Goal: Task Accomplishment & Management: Manage account settings

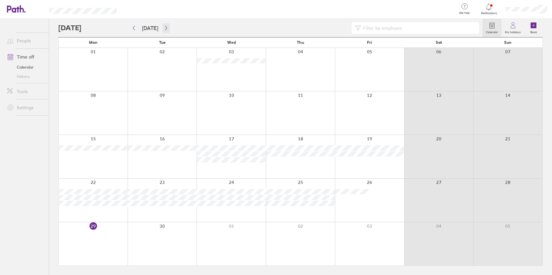
click at [166, 29] on icon "button" at bounding box center [166, 28] width 4 height 5
click at [512, 28] on icon at bounding box center [513, 25] width 7 height 7
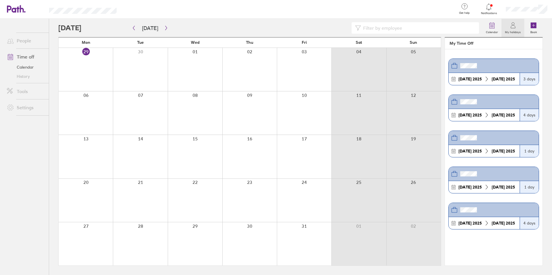
click at [489, 9] on icon at bounding box center [489, 6] width 5 height 7
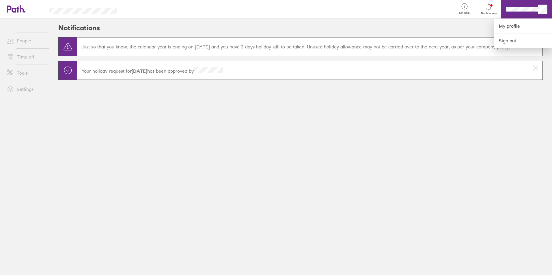
click at [511, 113] on div at bounding box center [276, 137] width 552 height 275
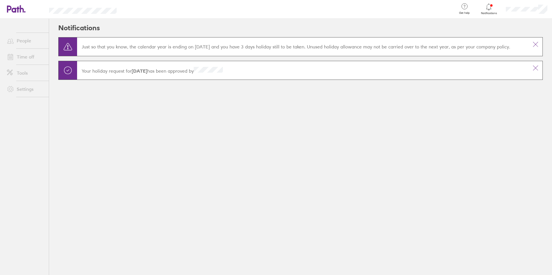
click at [22, 58] on link "Time off" at bounding box center [25, 57] width 46 height 12
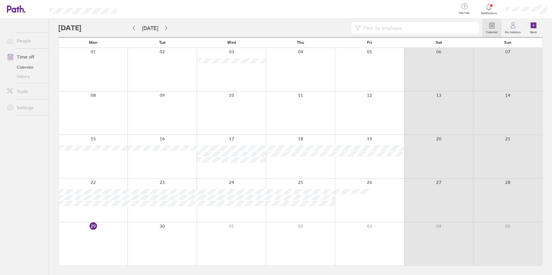
click at [28, 78] on link "History" at bounding box center [25, 76] width 46 height 9
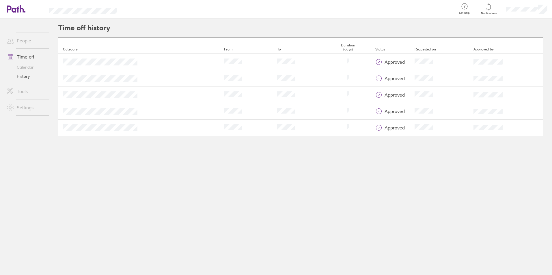
click at [491, 11] on div at bounding box center [489, 7] width 19 height 8
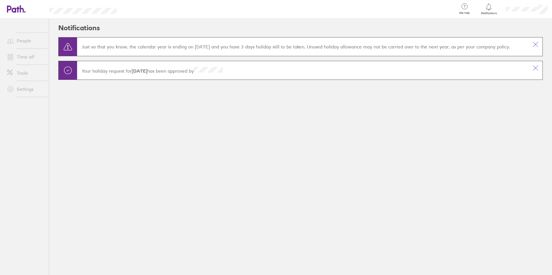
click at [25, 43] on link "People" at bounding box center [25, 41] width 46 height 12
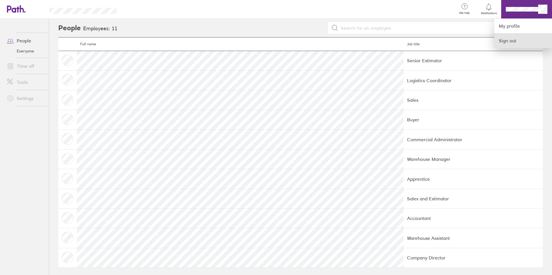
click at [503, 43] on link "Sign out" at bounding box center [523, 40] width 58 height 14
